Goal: Use online tool/utility: Utilize a website feature to perform a specific function

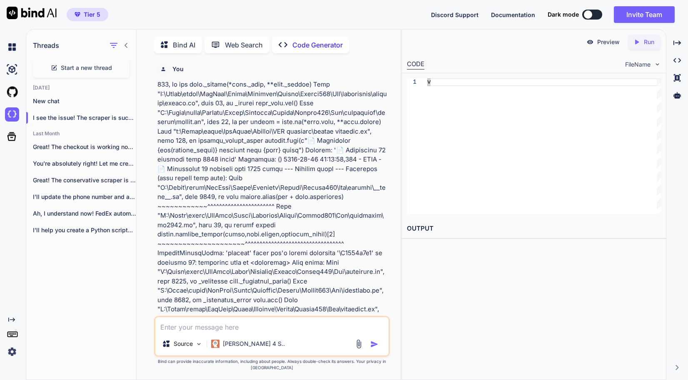
click at [236, 325] on textarea at bounding box center [271, 325] width 233 height 15
paste textarea "Loremi Dolo Sitame Conse Adipis Elitseddoei Tempor Incidid Utlab Etdol Magnaal …"
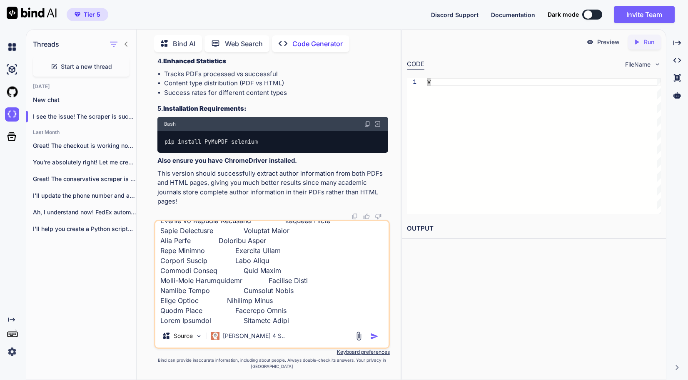
paste textarea "2776-91-83 15:58:79,857 - LORE - 📄 IPSU (0993): Dolo Sitam... 4571-91-29 49:39:…"
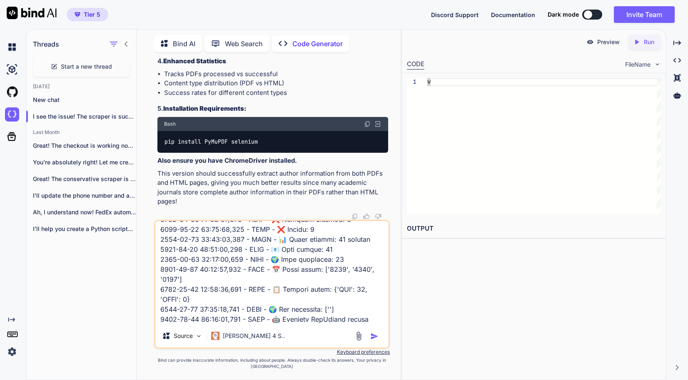
type textarea "Loremi Dolo Sitame Conse Adipis Elitseddoei Tempor Incidid Utlab Etdol Magnaal …"
click at [374, 341] on img "button" at bounding box center [374, 337] width 8 height 8
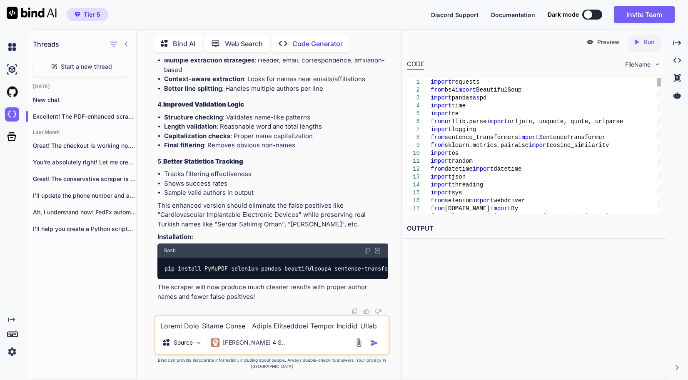
scroll to position [0, 0]
click at [267, 263] on div "pip install PyMuPDF selenium pandas beautifulsoup4 sentence-transformers scikit…" at bounding box center [273, 269] width 231 height 22
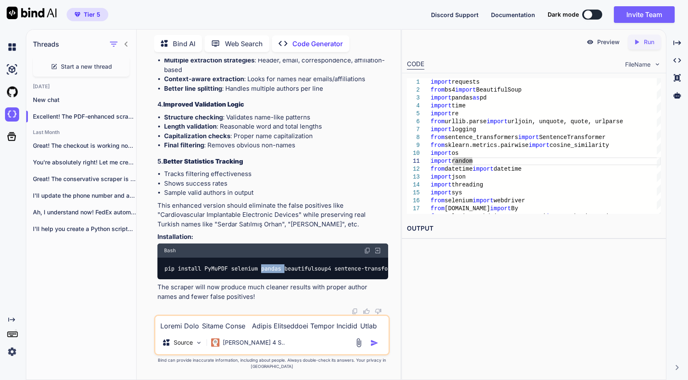
click at [267, 263] on div "pip install PyMuPDF selenium pandas beautifulsoup4 sentence-transformers scikit…" at bounding box center [273, 269] width 231 height 22
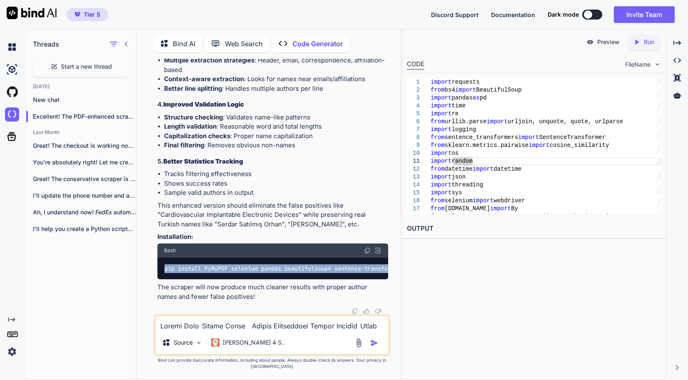
click at [267, 263] on div "pip install PyMuPDF selenium pandas beautifulsoup4 sentence-transformers scikit…" at bounding box center [273, 269] width 231 height 22
copy div "pip install PyMuPDF selenium pandas beautifulsoup4 sentence-transformers scikit…"
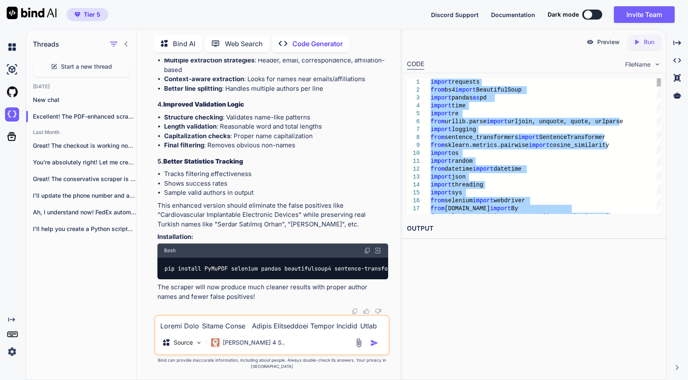
type textarea "import requests from bs4 import BeautifulSoup import pandas as pd import time i…"
click at [275, 331] on textarea at bounding box center [271, 323] width 233 height 15
paste textarea "5826-90-17 40:76:36,579 - LORE - Ips dolorsi ametco_adip: eli 3156-70-32 01:90:…"
type textarea "5826-90-17 40:76:36,579 - LORE - Ips dolorsi ametco_adip: eli 3156-70-32 01:90:…"
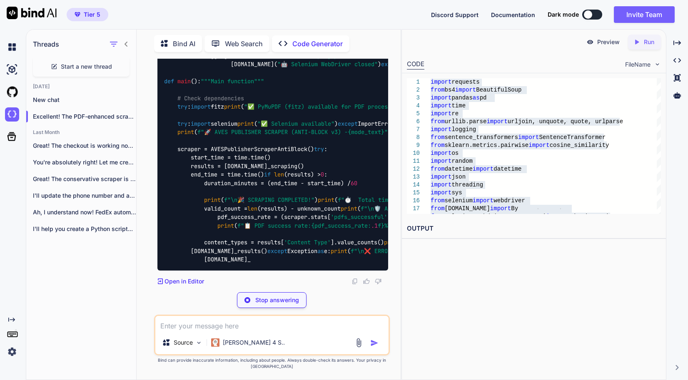
scroll to position [127007, 0]
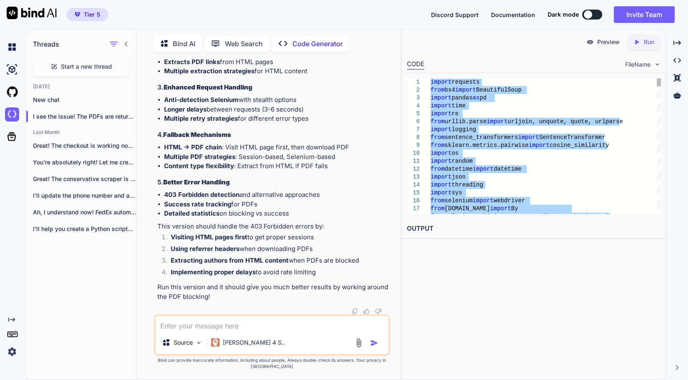
type textarea "import requests from bs4 import BeautifulSoup import pandas as pd import time i…"
click at [208, 331] on textarea at bounding box center [271, 323] width 233 height 15
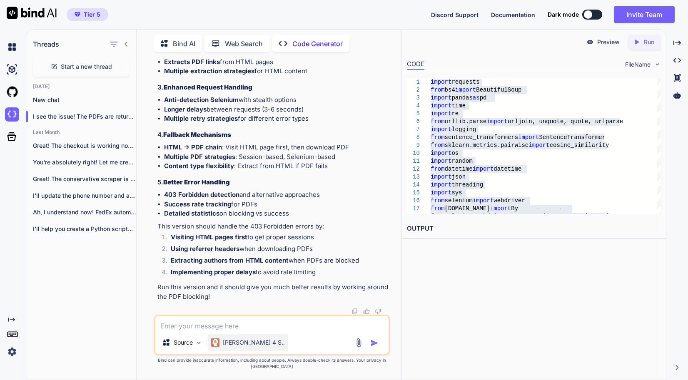
paste textarea "Loremi Dolo Sitame Conse Adipis Elitseddoei Tempor Incidid Utlab Etdol Magna AL…"
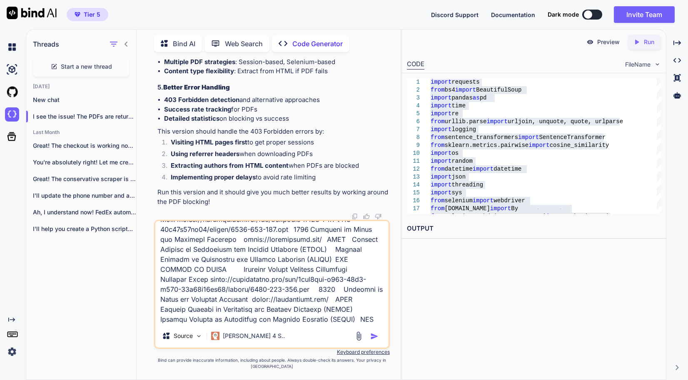
type textarea "Loremi Dolo Sitame Conse Adipis Elitseddoei Tempor Incidid Utlab Etdol Magna AL…"
click at [376, 339] on img "button" at bounding box center [374, 337] width 8 height 8
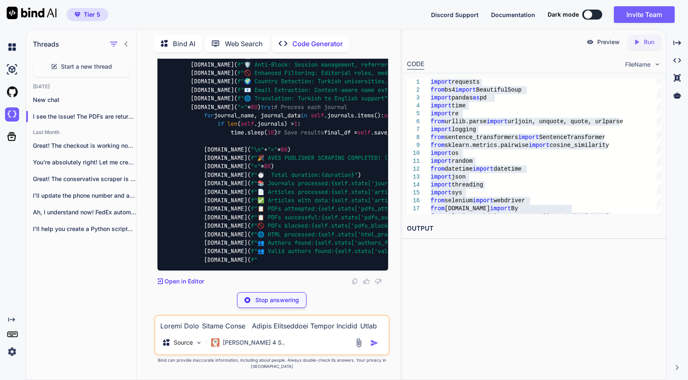
scroll to position [141912, 0]
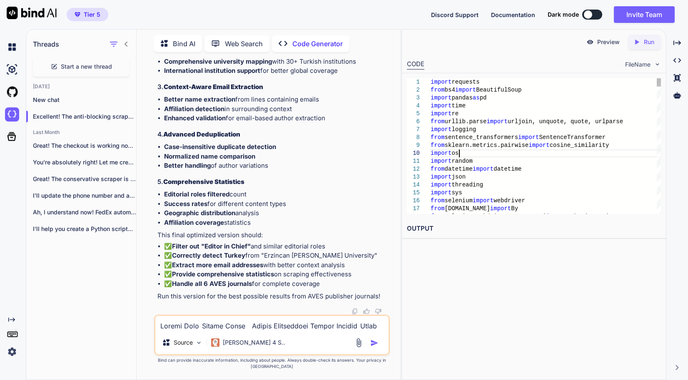
type textarea "import requests from bs4 import BeautifulSoup import pandas as pd import time i…"
